Goal: Find specific page/section: Find specific page/section

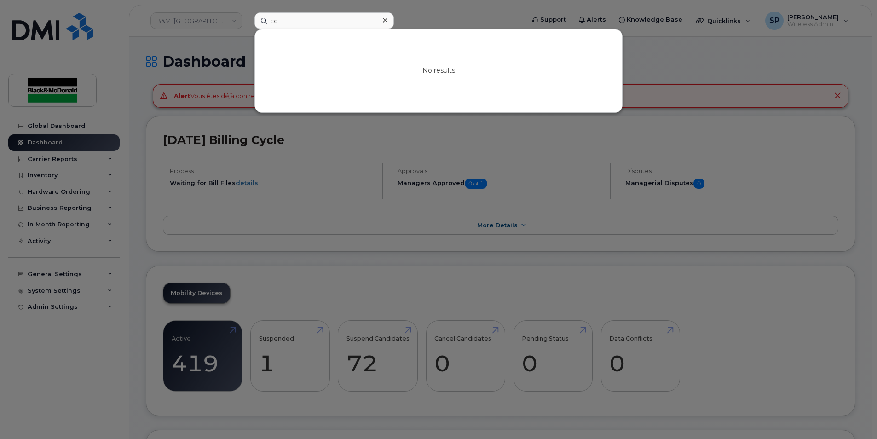
type input "c"
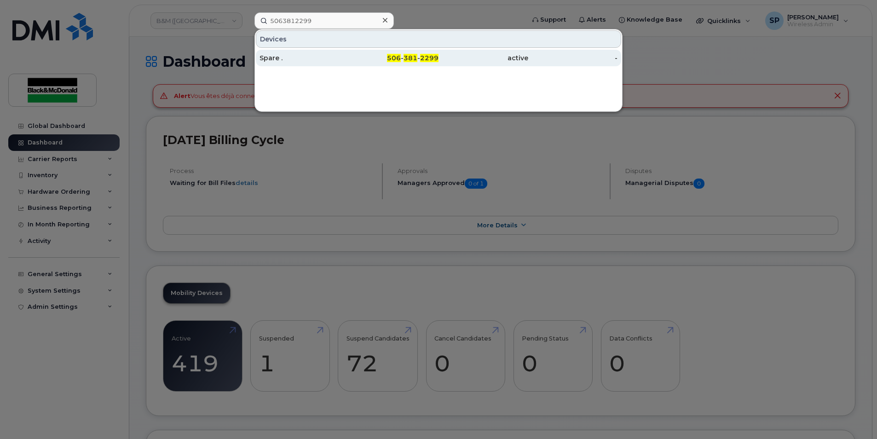
type input "5063812299"
click at [321, 56] on div "Spare ." at bounding box center [304, 57] width 90 height 9
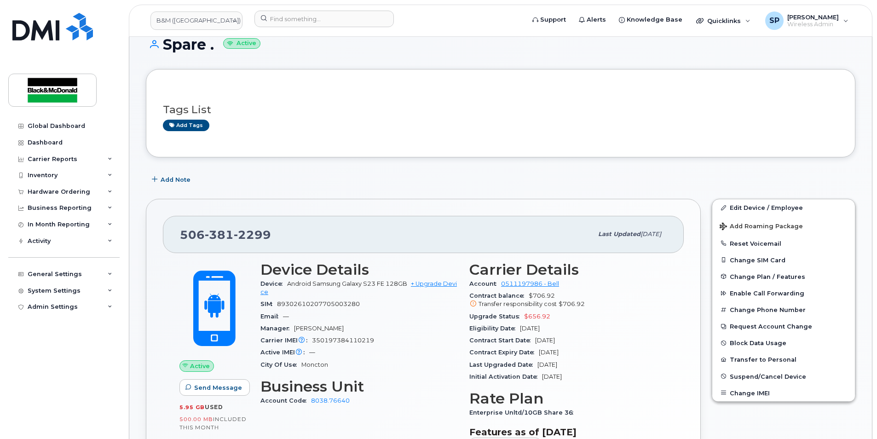
scroll to position [30, 0]
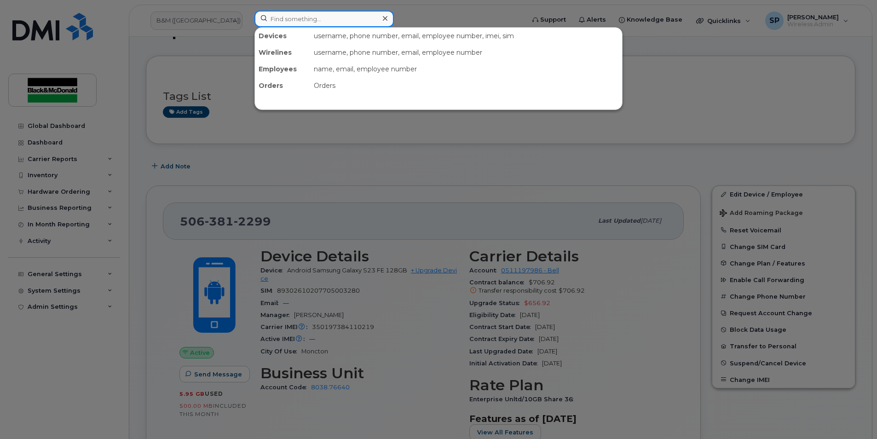
click at [341, 18] on input at bounding box center [323, 19] width 139 height 17
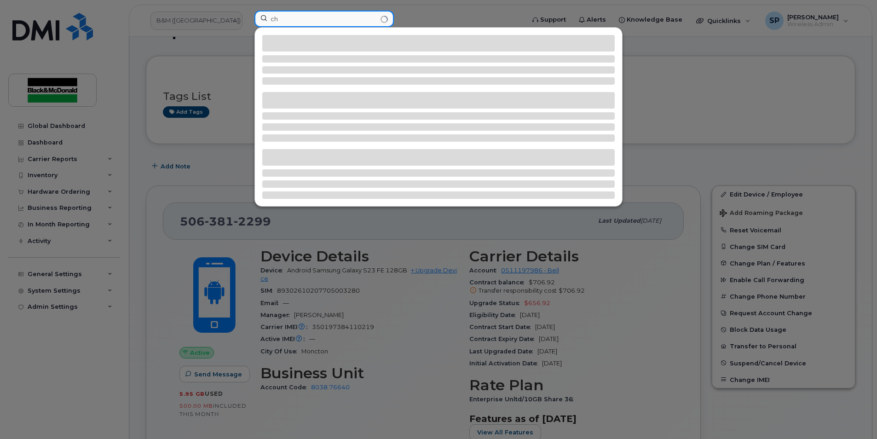
type input "c"
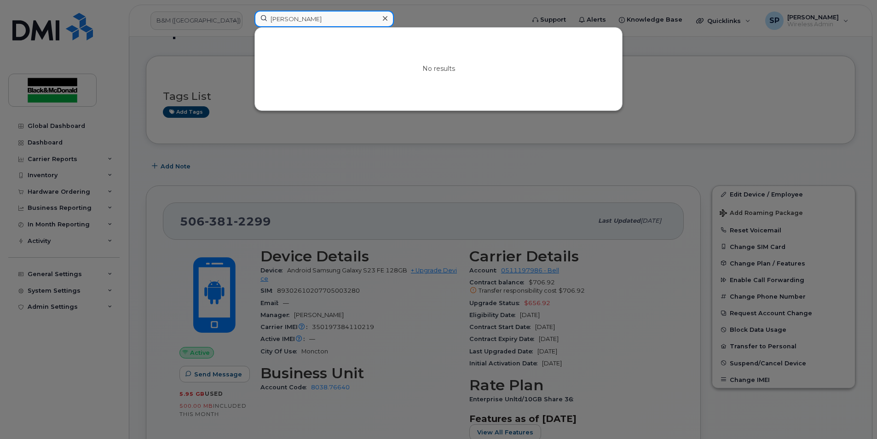
drag, startPoint x: 296, startPoint y: 21, endPoint x: 258, endPoint y: 22, distance: 38.2
click at [258, 22] on input "johnson" at bounding box center [323, 19] width 139 height 17
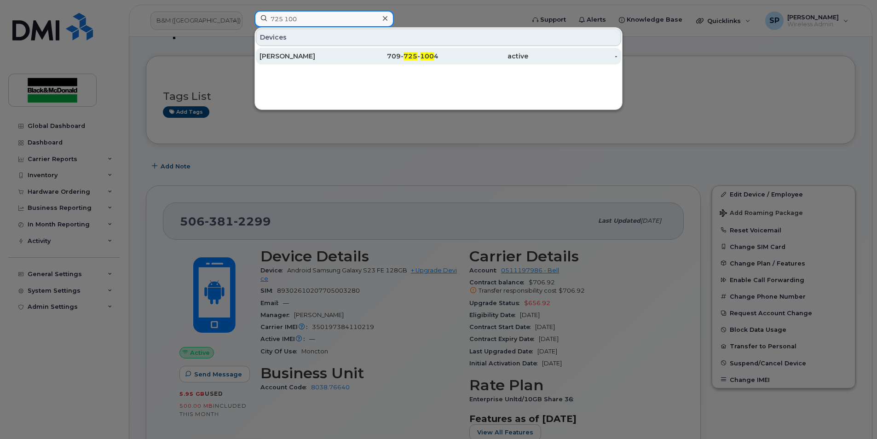
type input "725 100"
click at [317, 54] on div "Christina Bewhey" at bounding box center [304, 56] width 90 height 9
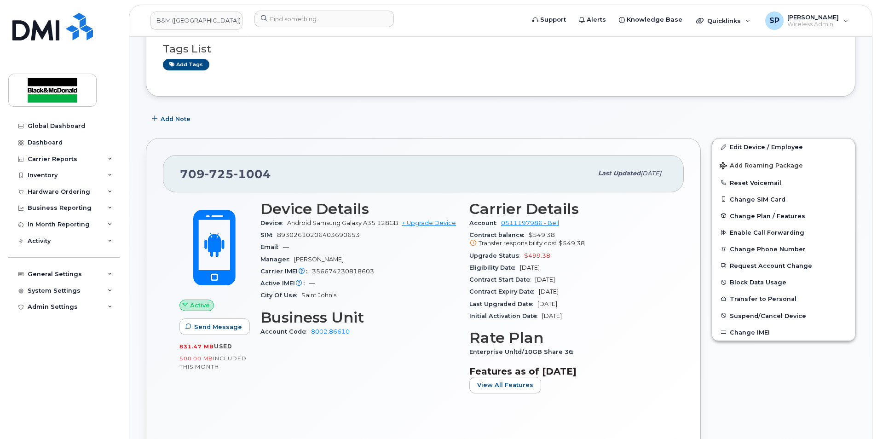
scroll to position [91, 0]
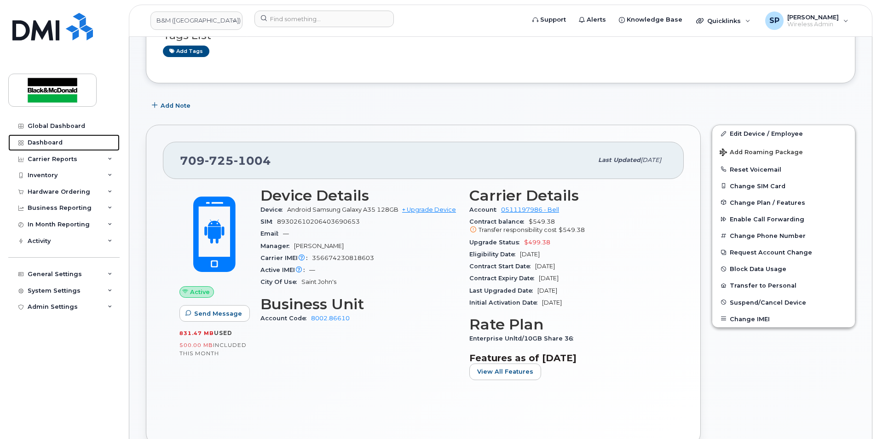
drag, startPoint x: 43, startPoint y: 148, endPoint x: 119, endPoint y: 3, distance: 163.6
click at [43, 148] on link "Dashboard" at bounding box center [63, 142] width 111 height 17
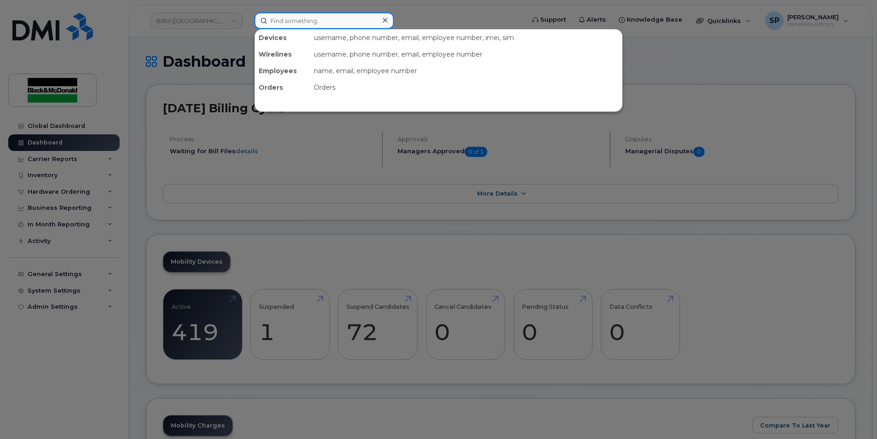
click at [288, 20] on input at bounding box center [323, 20] width 139 height 17
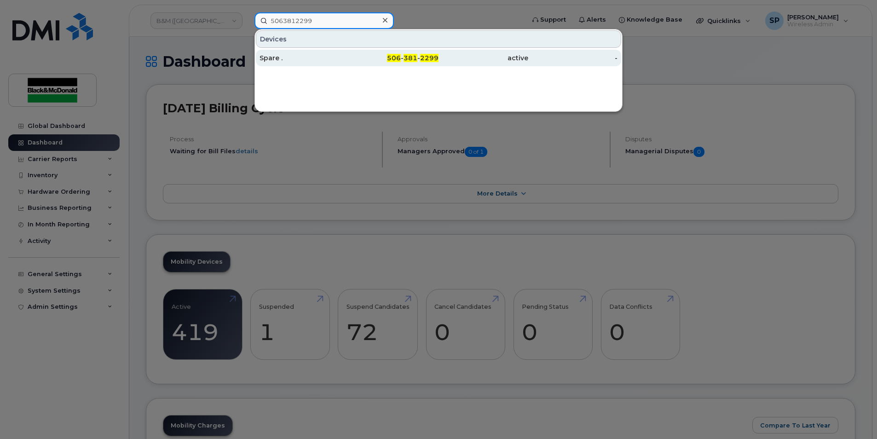
type input "5063812299"
click at [297, 61] on div "Spare ." at bounding box center [304, 57] width 90 height 9
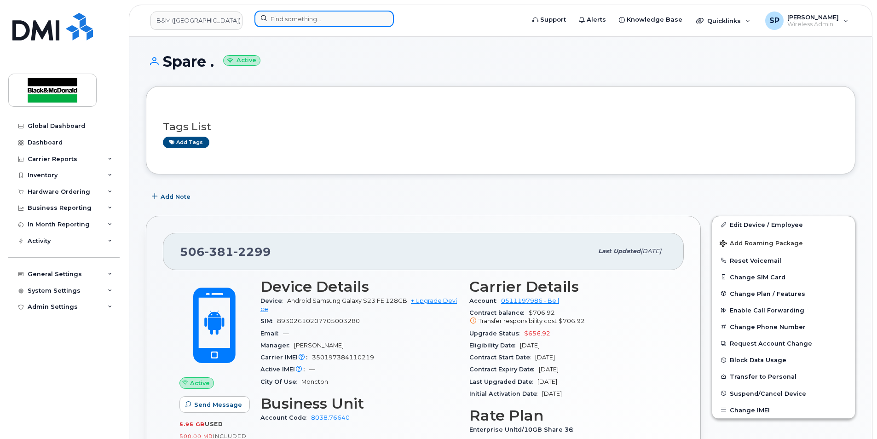
click at [327, 14] on input at bounding box center [323, 19] width 139 height 17
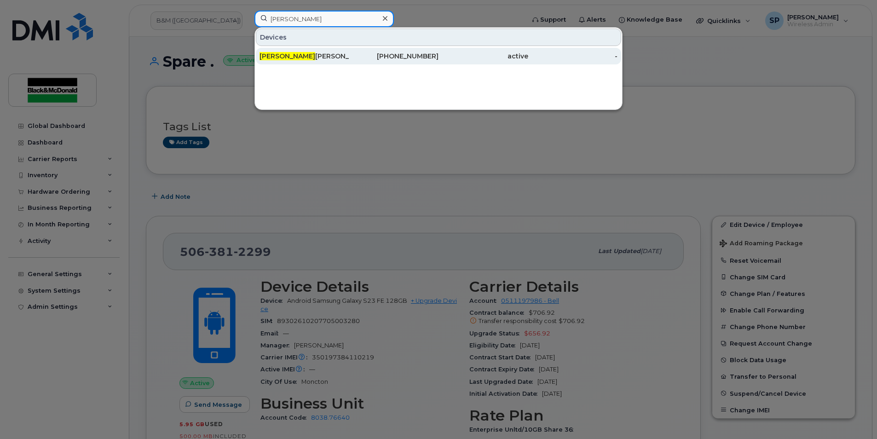
type input "dathan"
click at [397, 54] on div "506-269-6598" at bounding box center [394, 56] width 90 height 9
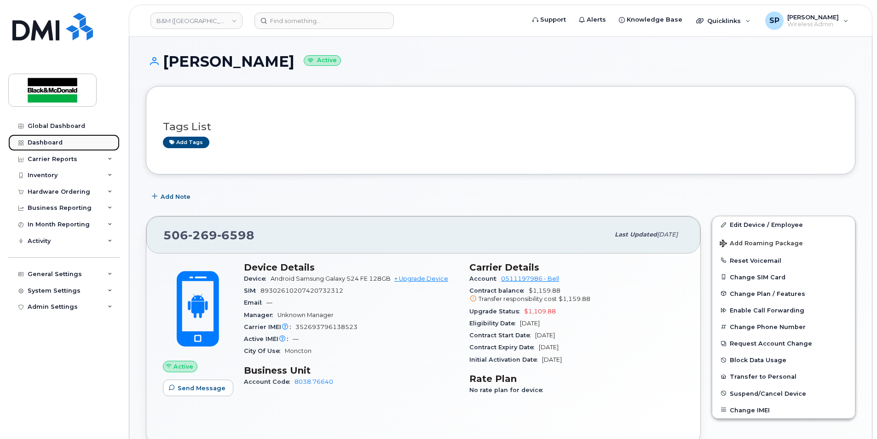
click at [48, 146] on link "Dashboard" at bounding box center [63, 142] width 111 height 17
